Goal: Task Accomplishment & Management: Complete application form

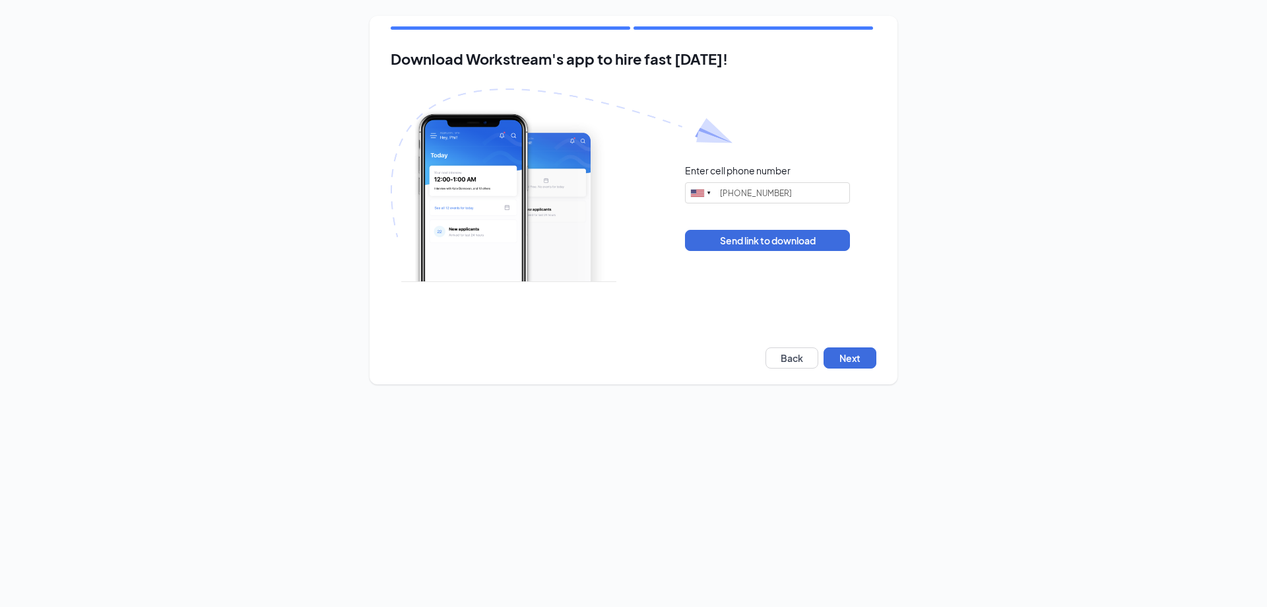
type input "(419) 953-4255"
click at [837, 353] on button "Next" at bounding box center [850, 357] width 53 height 21
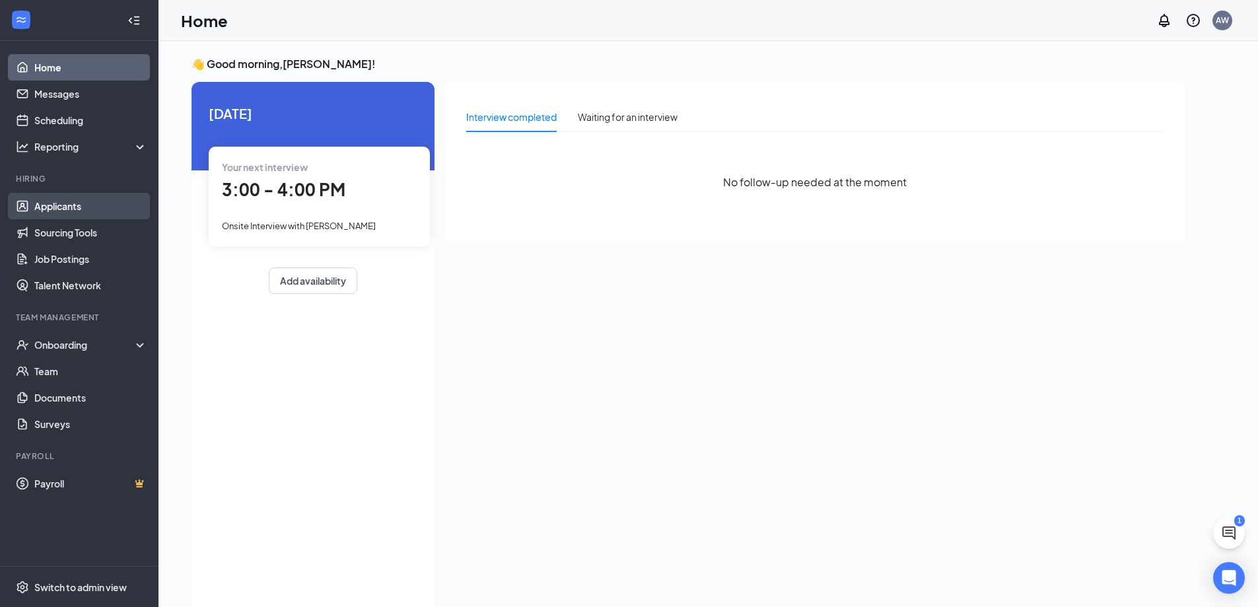
click at [68, 205] on link "Applicants" at bounding box center [90, 206] width 113 height 26
